Goal: Task Accomplishment & Management: Manage account settings

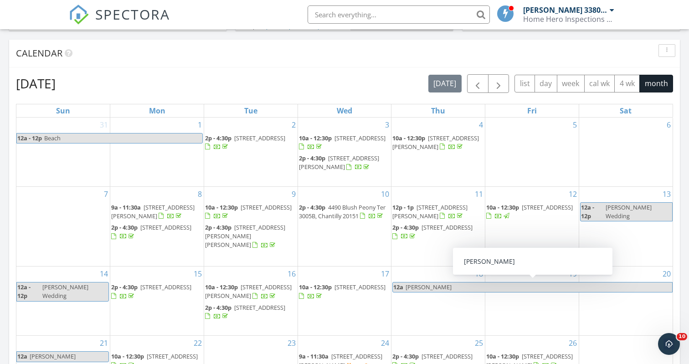
scroll to position [356, 0]
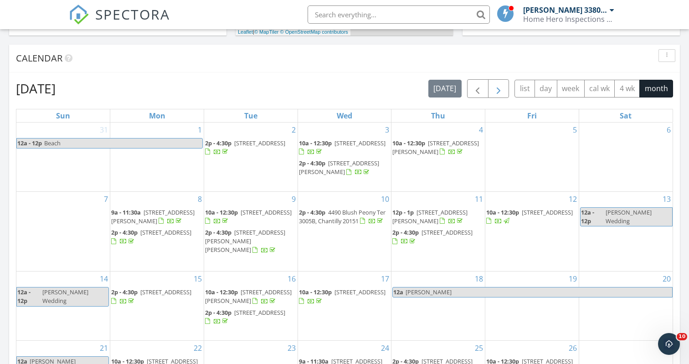
click at [496, 91] on span "button" at bounding box center [498, 88] width 11 height 11
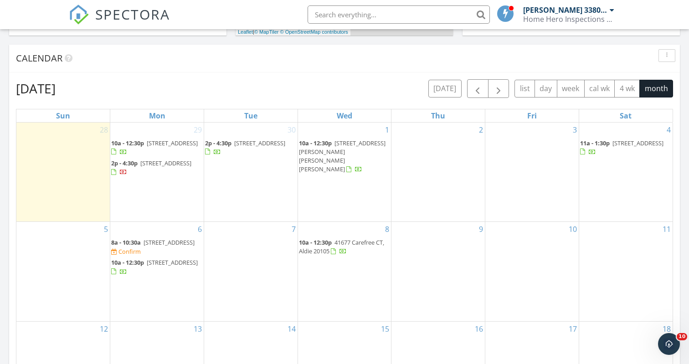
click at [159, 238] on span "3637 Dockside Drive, Warrenton 20187" at bounding box center [169, 242] width 51 height 8
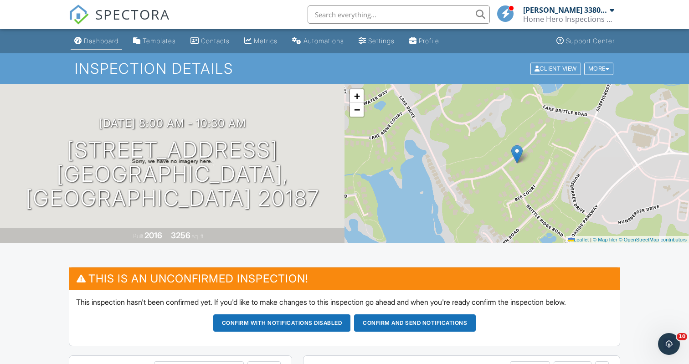
click at [107, 37] on div "Dashboard" at bounding box center [101, 41] width 35 height 8
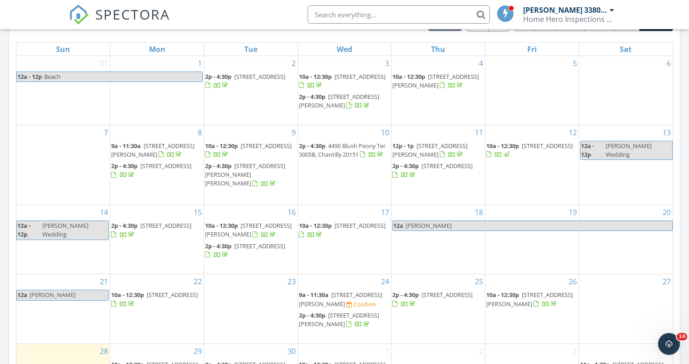
scroll to position [387, 0]
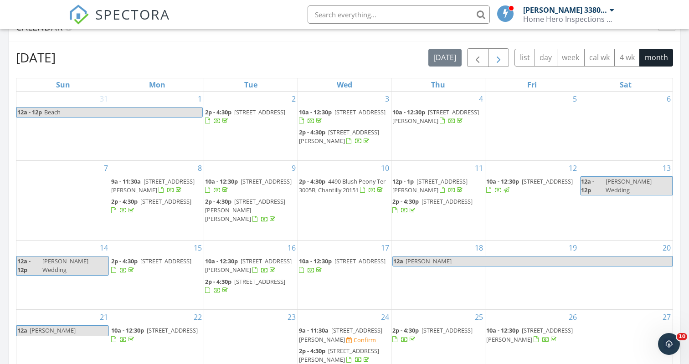
click at [500, 63] on span "button" at bounding box center [498, 57] width 11 height 11
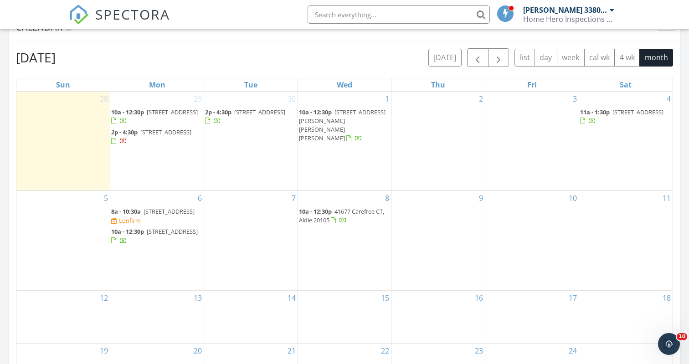
click at [151, 208] on span "3637 Dockside Drive, Warrenton 20187" at bounding box center [169, 211] width 51 height 8
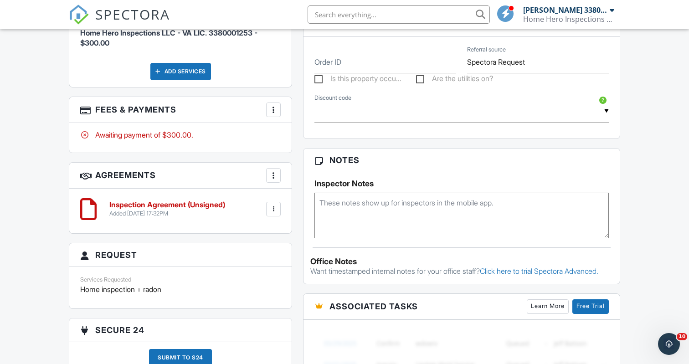
scroll to position [548, 0]
